Goal: Find specific page/section: Find specific page/section

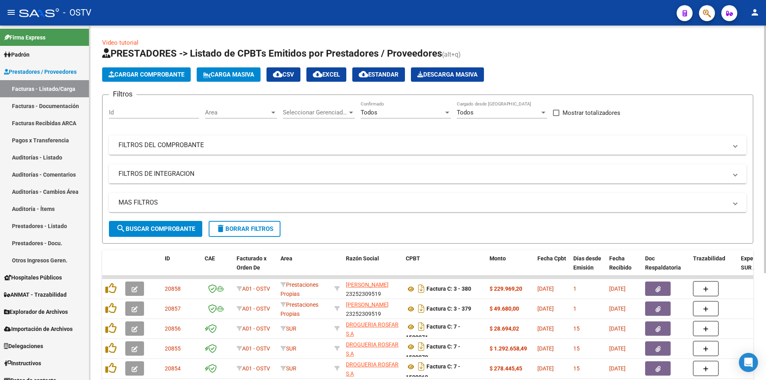
scroll to position [153, 0]
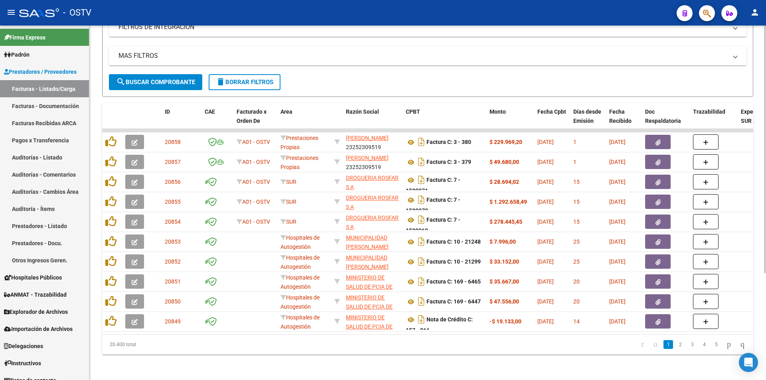
click at [158, 79] on span "search Buscar Comprobante" at bounding box center [155, 82] width 79 height 7
click at [148, 79] on span "search Buscar Comprobante" at bounding box center [155, 82] width 79 height 7
click at [136, 79] on span "search Buscar Comprobante" at bounding box center [155, 82] width 79 height 7
click at [154, 79] on span "search Buscar Comprobante" at bounding box center [155, 82] width 79 height 7
click at [160, 79] on span "search Buscar Comprobante" at bounding box center [155, 82] width 79 height 7
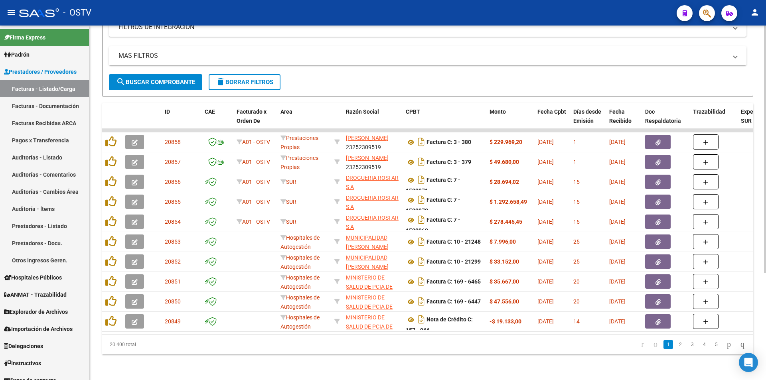
click at [156, 79] on span "search Buscar Comprobante" at bounding box center [155, 82] width 79 height 7
click at [145, 79] on span "search Buscar Comprobante" at bounding box center [155, 82] width 79 height 7
click at [160, 74] on button "search Buscar Comprobante" at bounding box center [155, 82] width 93 height 16
click at [159, 74] on button "search Buscar Comprobante" at bounding box center [155, 82] width 93 height 16
click at [157, 74] on button "search Buscar Comprobante" at bounding box center [155, 82] width 93 height 16
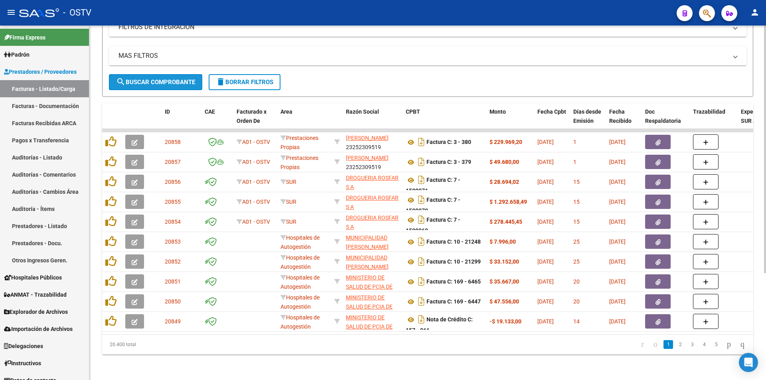
click at [155, 79] on span "search Buscar Comprobante" at bounding box center [155, 82] width 79 height 7
click at [151, 79] on span "search Buscar Comprobante" at bounding box center [155, 82] width 79 height 7
click at [164, 74] on button "search Buscar Comprobante" at bounding box center [155, 82] width 93 height 16
click at [161, 79] on span "search Buscar Comprobante" at bounding box center [155, 82] width 79 height 7
click at [166, 79] on span "search Buscar Comprobante" at bounding box center [155, 82] width 79 height 7
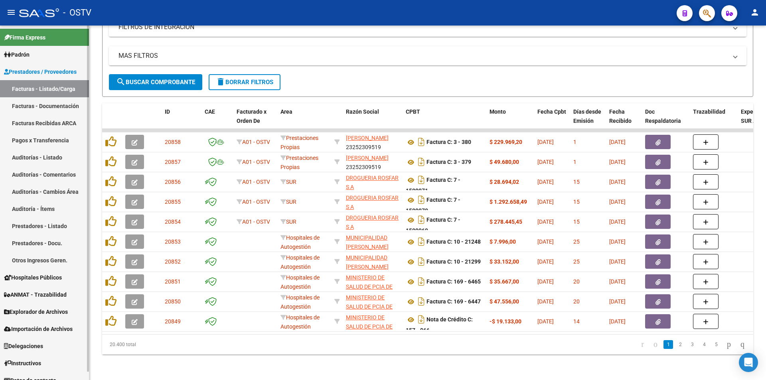
click at [51, 140] on link "Pagos x Transferencia" at bounding box center [44, 140] width 89 height 17
